Goal: Transaction & Acquisition: Purchase product/service

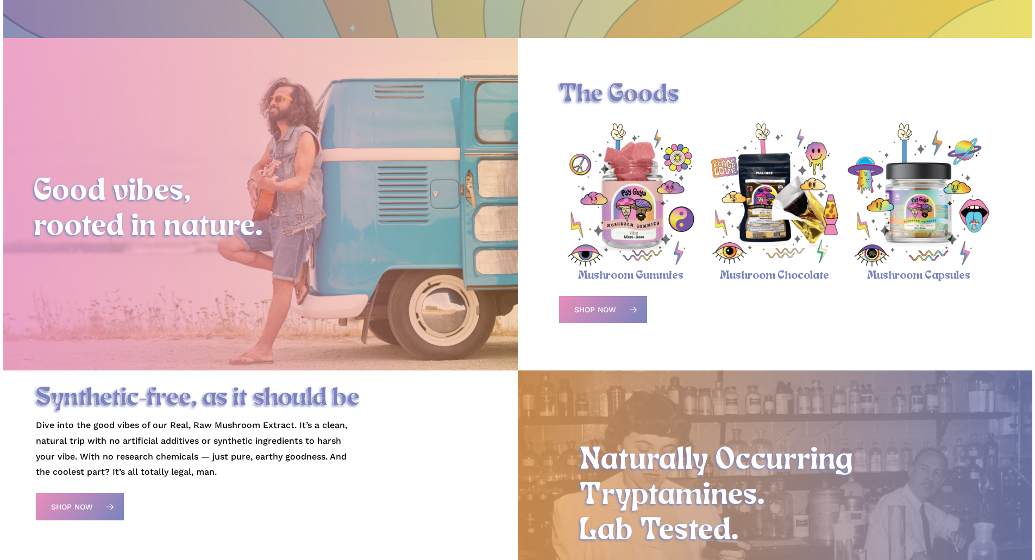
scroll to position [380, 0]
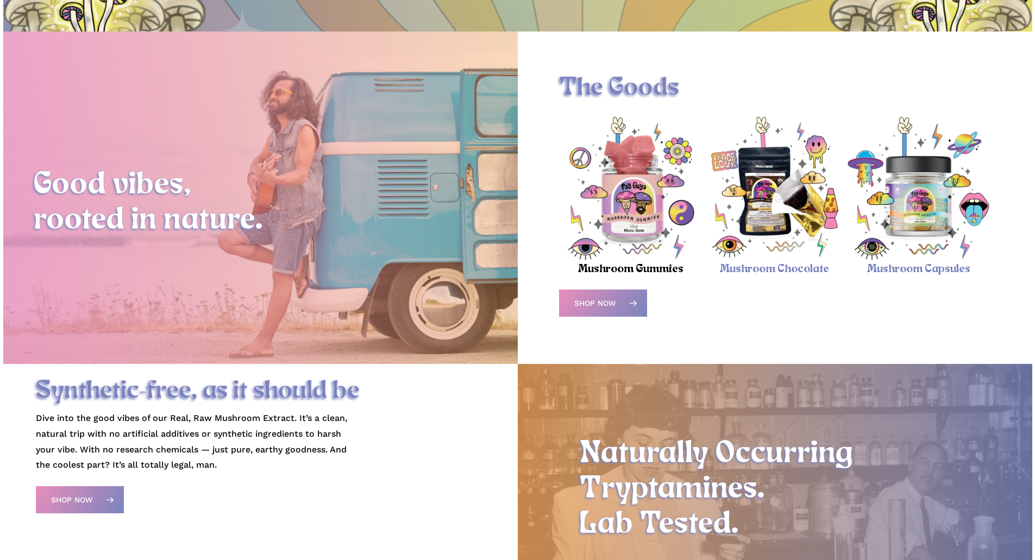
click at [619, 273] on link "Mushroom Gummies" at bounding box center [630, 269] width 105 height 12
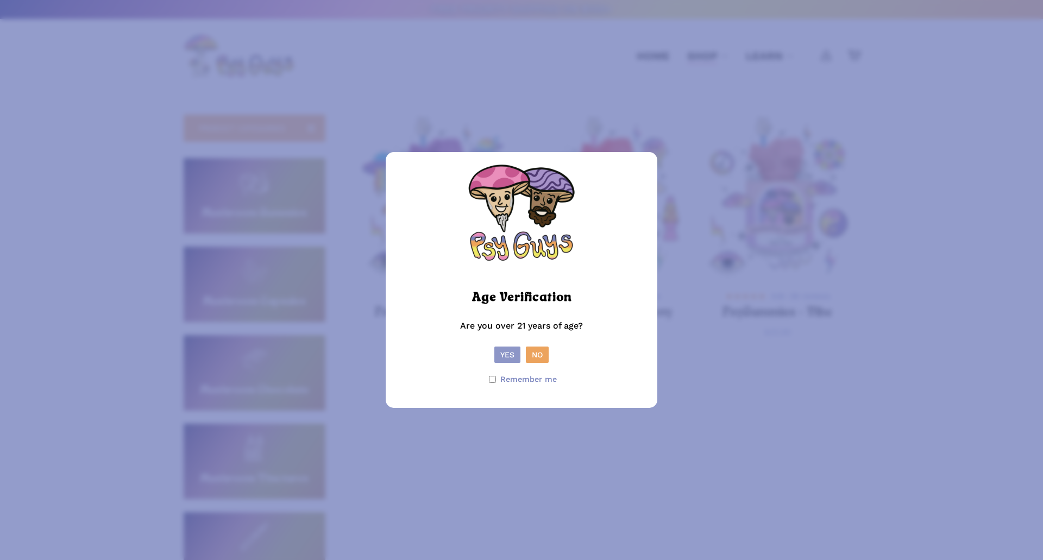
click at [507, 355] on button "Yes" at bounding box center [507, 355] width 26 height 16
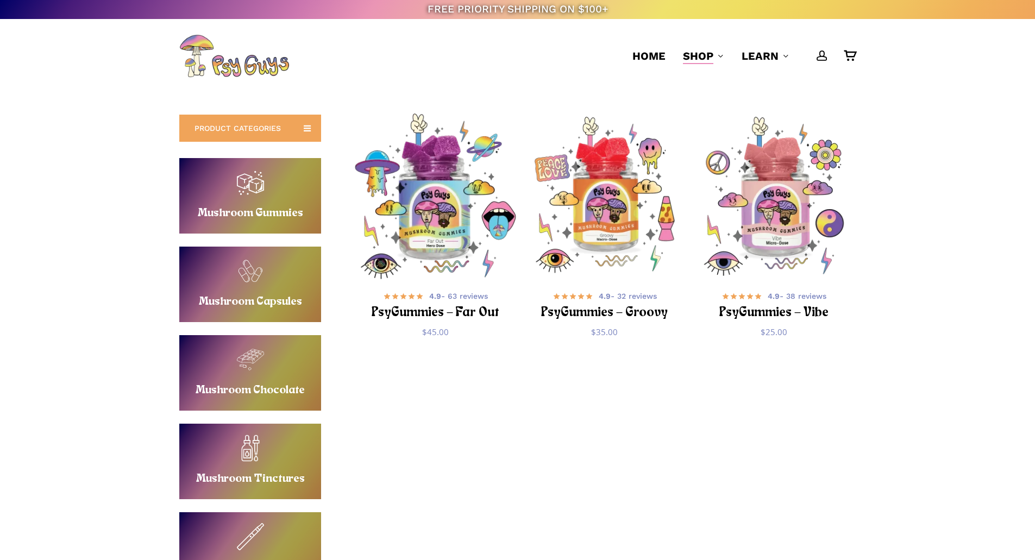
click at [454, 227] on img "PsyGummies - Far Out" at bounding box center [435, 196] width 165 height 165
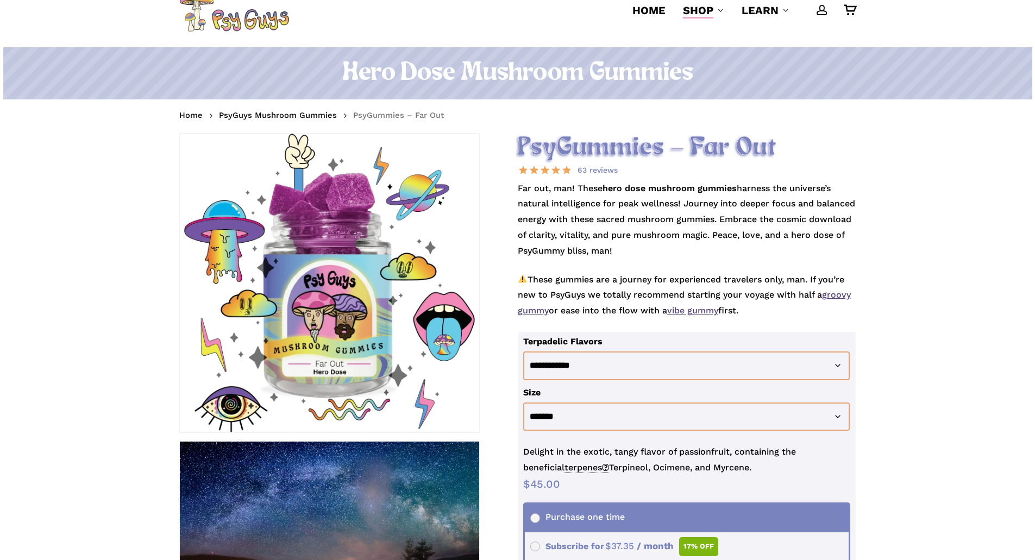
scroll to position [109, 0]
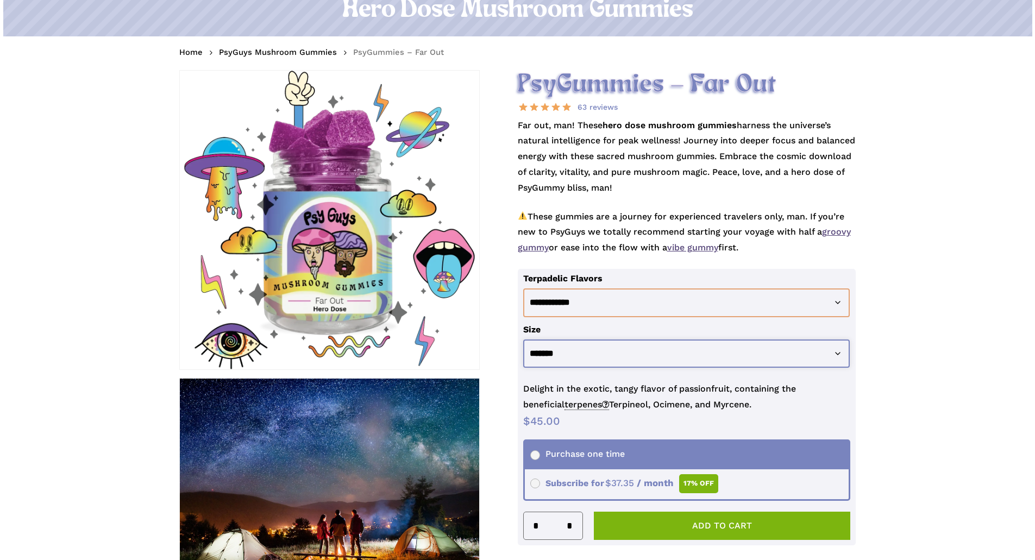
click at [781, 355] on select "**********" at bounding box center [686, 353] width 327 height 29
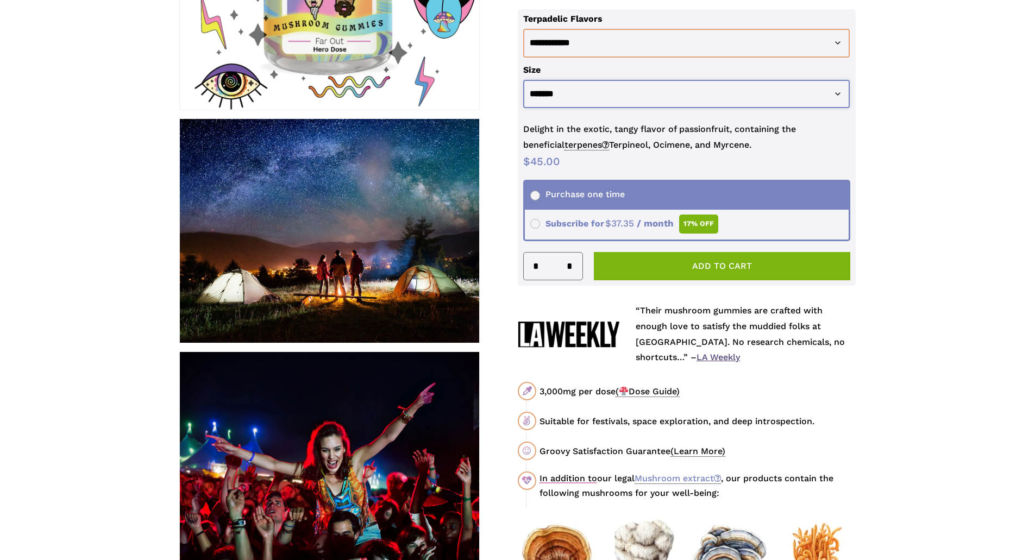
scroll to position [435, 0]
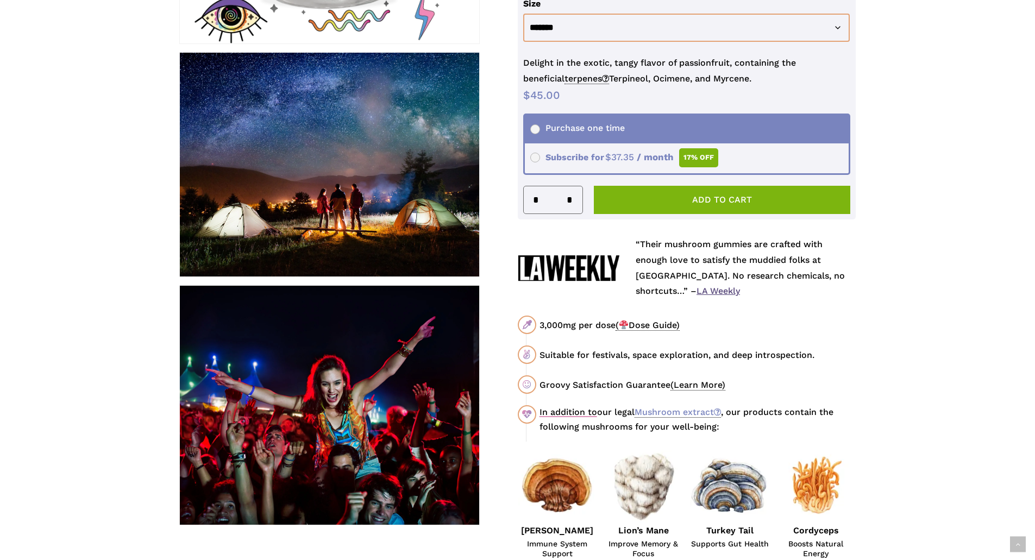
click at [635, 324] on span "( Dose Guide)" at bounding box center [647, 325] width 64 height 11
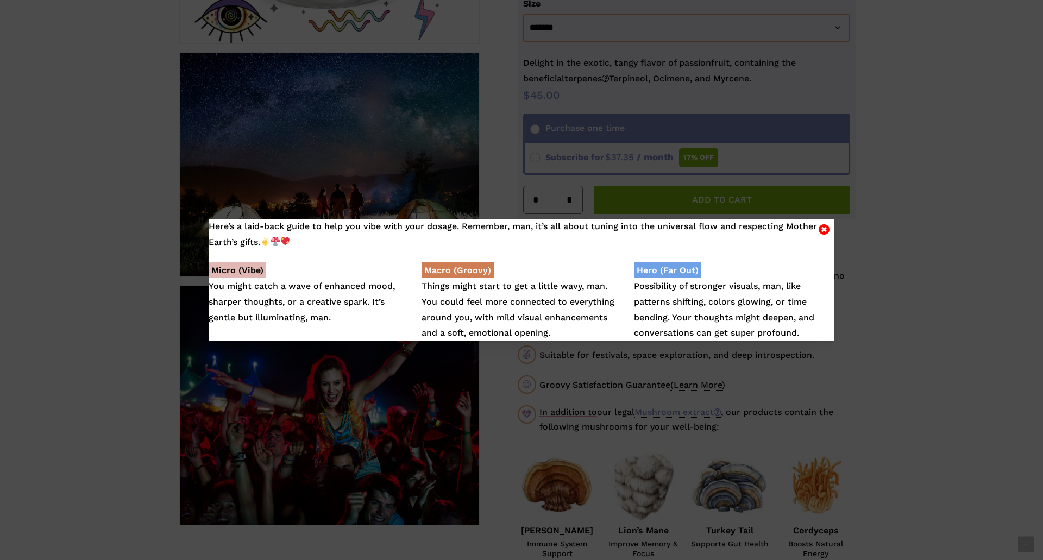
click at [927, 325] on div "Here’s a laid-back guide to help you vibe with your dosage. Remember, man, it’s…" at bounding box center [521, 280] width 1043 height 560
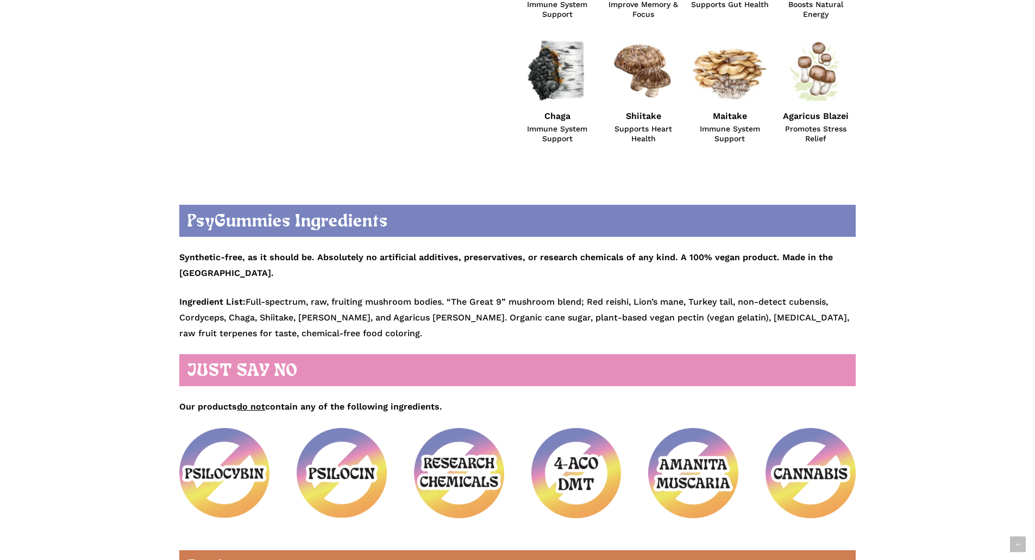
scroll to position [978, 0]
